Goal: Task Accomplishment & Management: Use online tool/utility

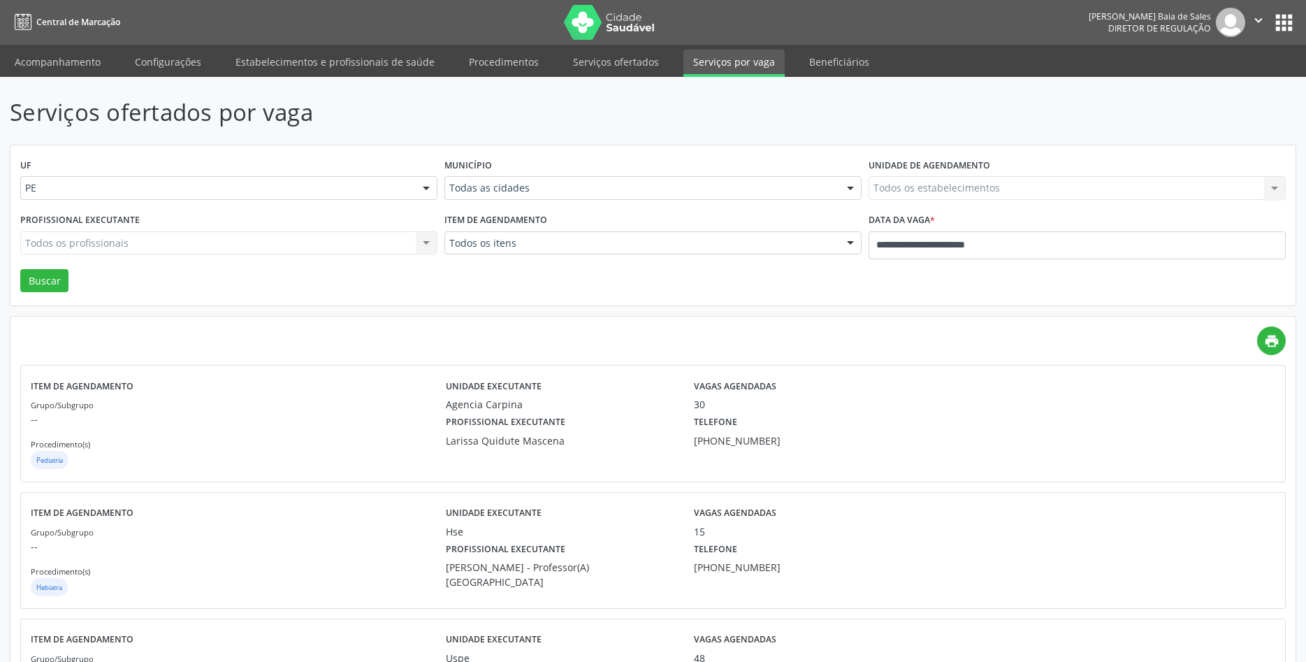
click at [582, 279] on div "UF PE PE Nenhum resultado encontrado para: " " Não há nenhuma opção para ser ex…" at bounding box center [652, 225] width 1285 height 161
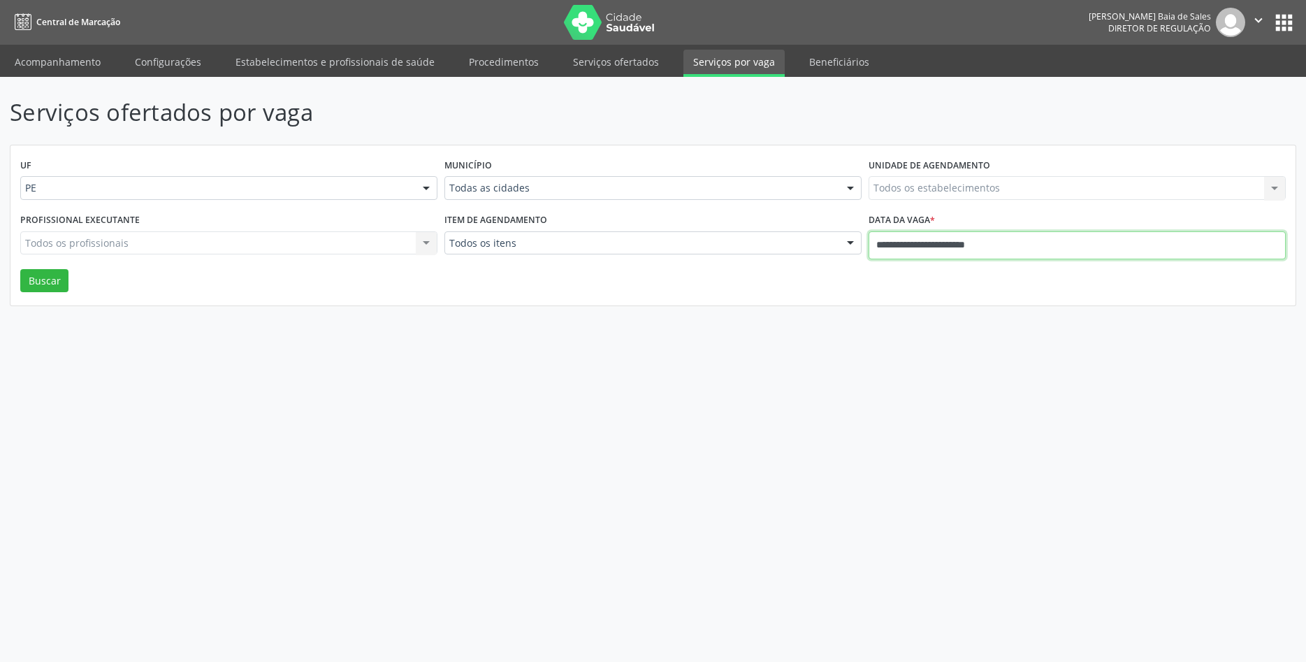
click at [947, 252] on input "**********" at bounding box center [1077, 245] width 417 height 28
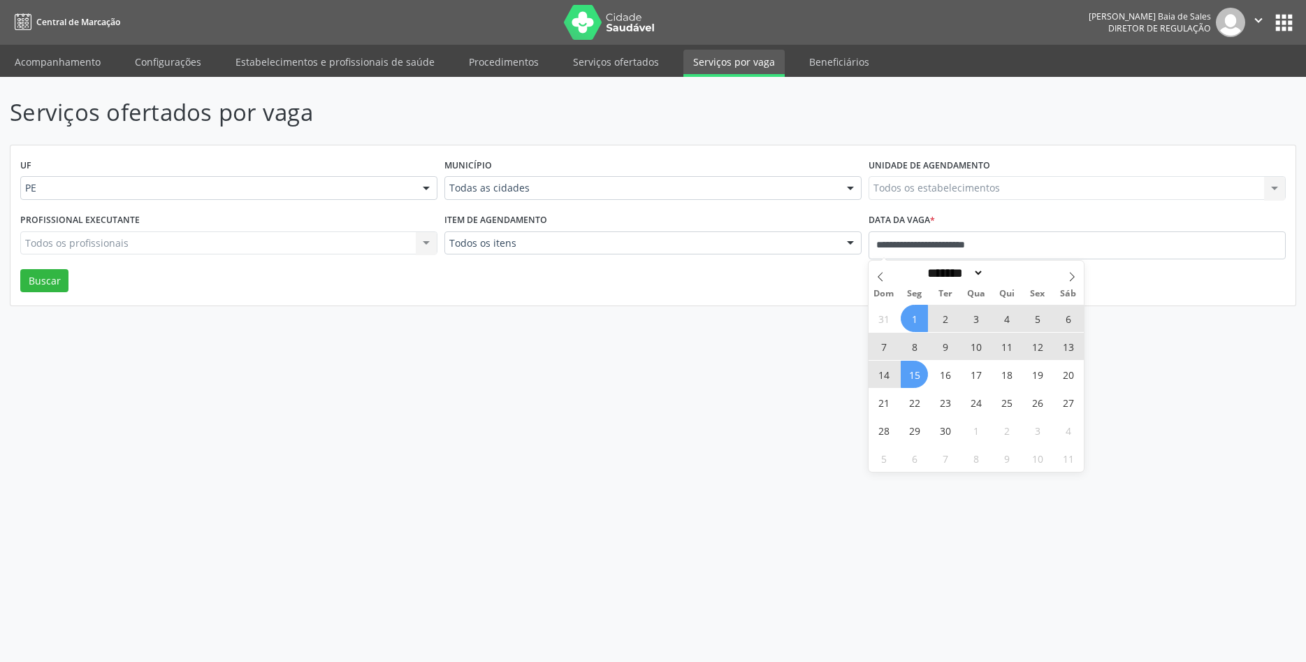
click at [911, 371] on span "15" at bounding box center [914, 374] width 27 height 27
type input "**********"
click at [1071, 276] on icon at bounding box center [1072, 277] width 10 height 10
select select "*"
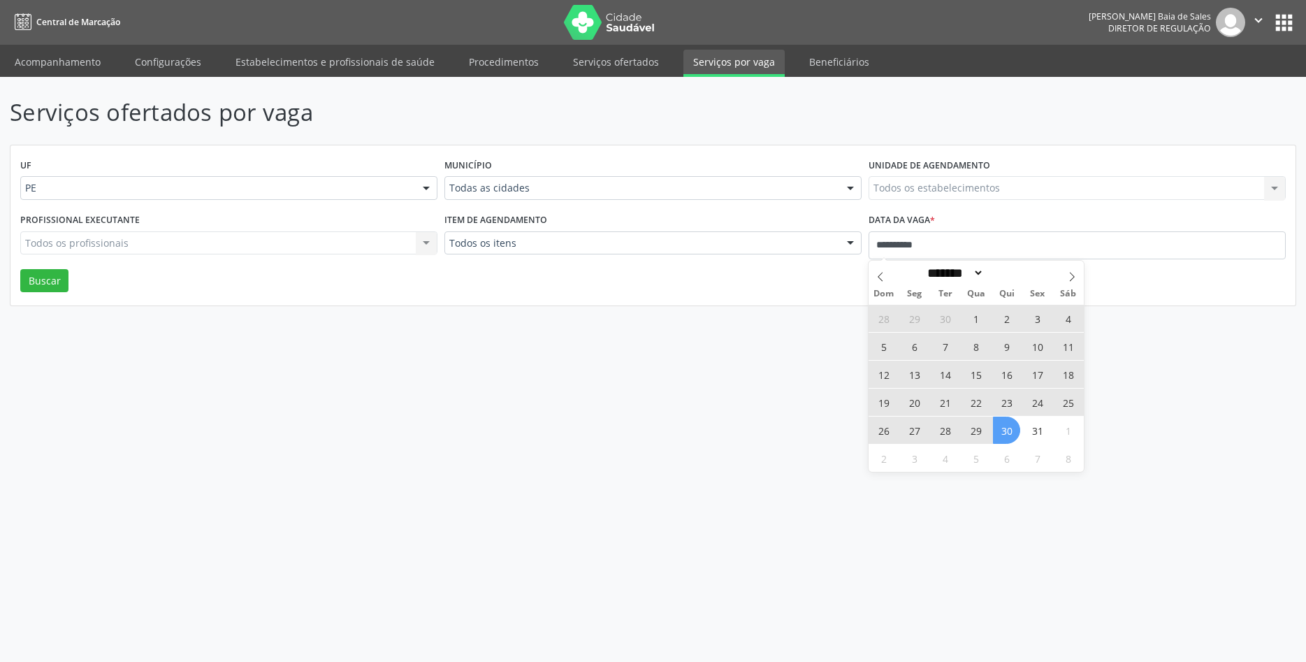
click at [1013, 430] on span "30" at bounding box center [1006, 429] width 27 height 27
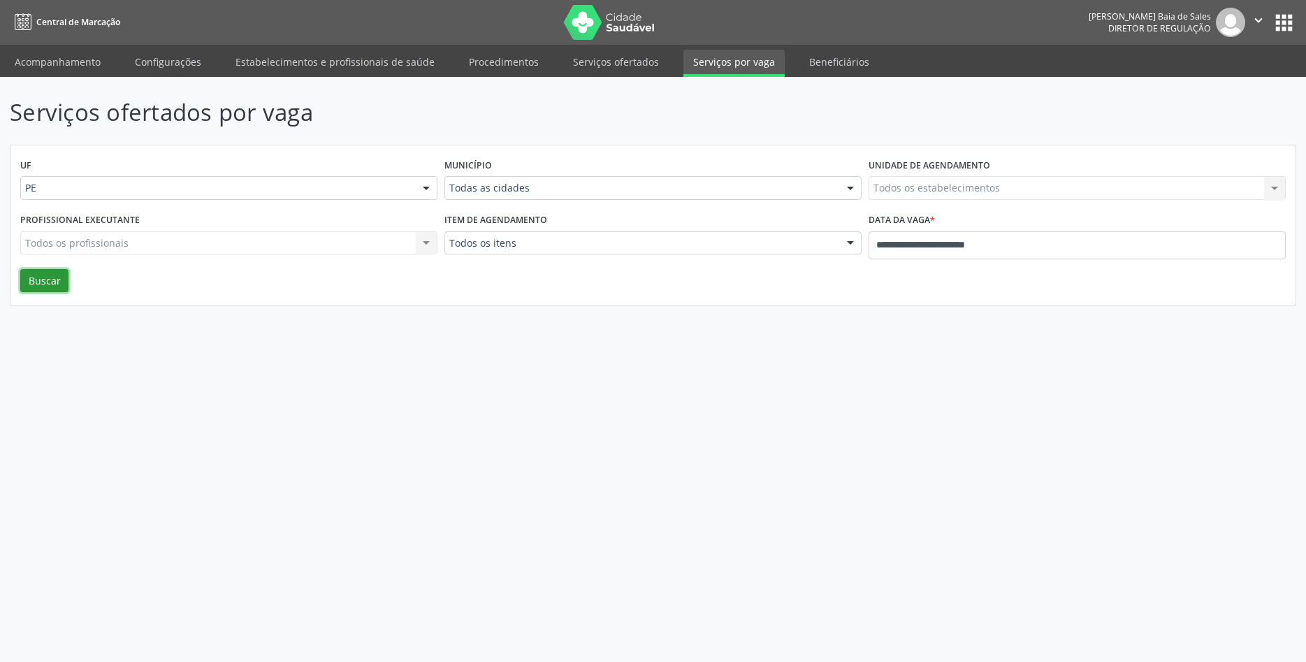
click at [59, 286] on button "Buscar" at bounding box center [44, 281] width 48 height 24
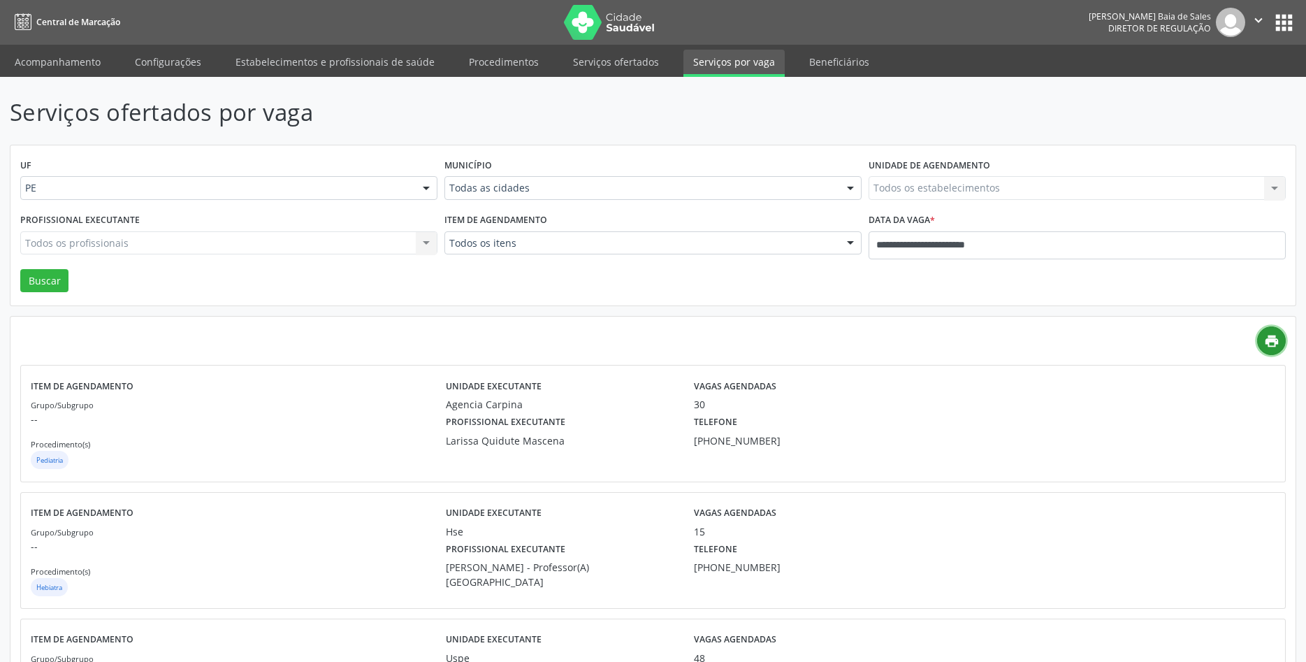
click at [1270, 340] on icon "print" at bounding box center [1271, 340] width 15 height 15
click at [335, 272] on div "UF PE PE Nenhum resultado encontrado para: " " Não há nenhuma opção para ser ex…" at bounding box center [652, 225] width 1285 height 161
click at [347, 293] on div "UF PE PE Nenhum resultado encontrado para: " " Não há nenhuma opção para ser ex…" at bounding box center [652, 225] width 1285 height 161
